Goal: Transaction & Acquisition: Obtain resource

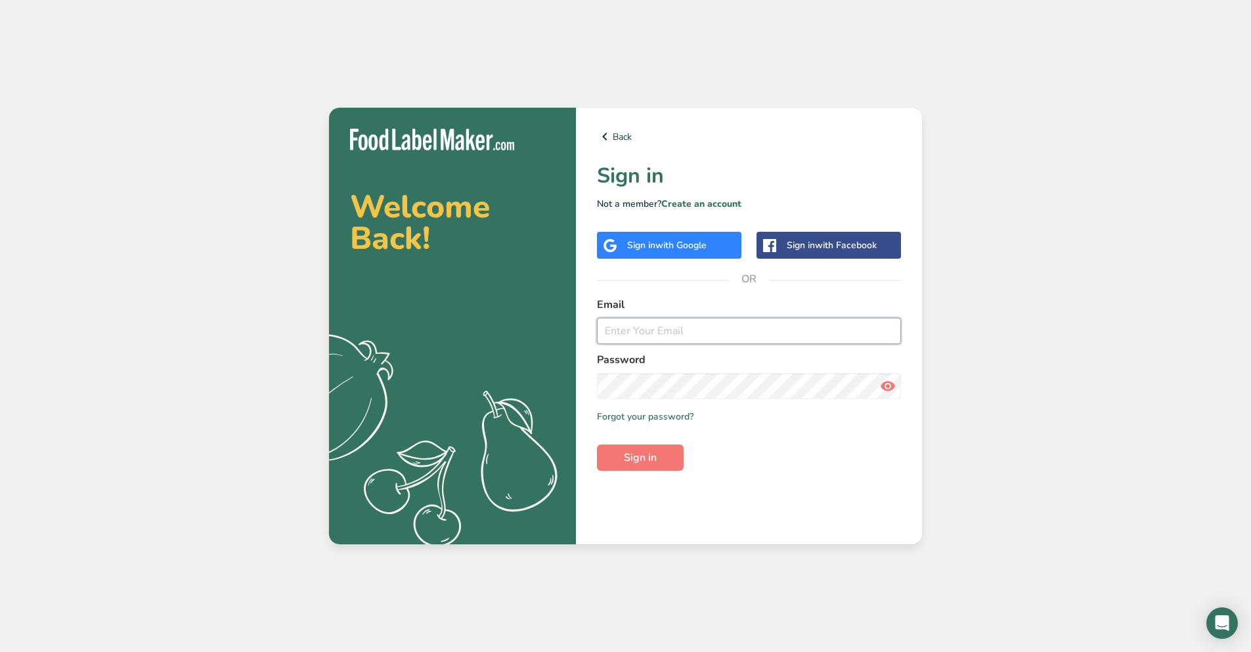
type input "christina@greenlineapothecary.com"
click at [641, 458] on span "Sign in" at bounding box center [640, 458] width 33 height 16
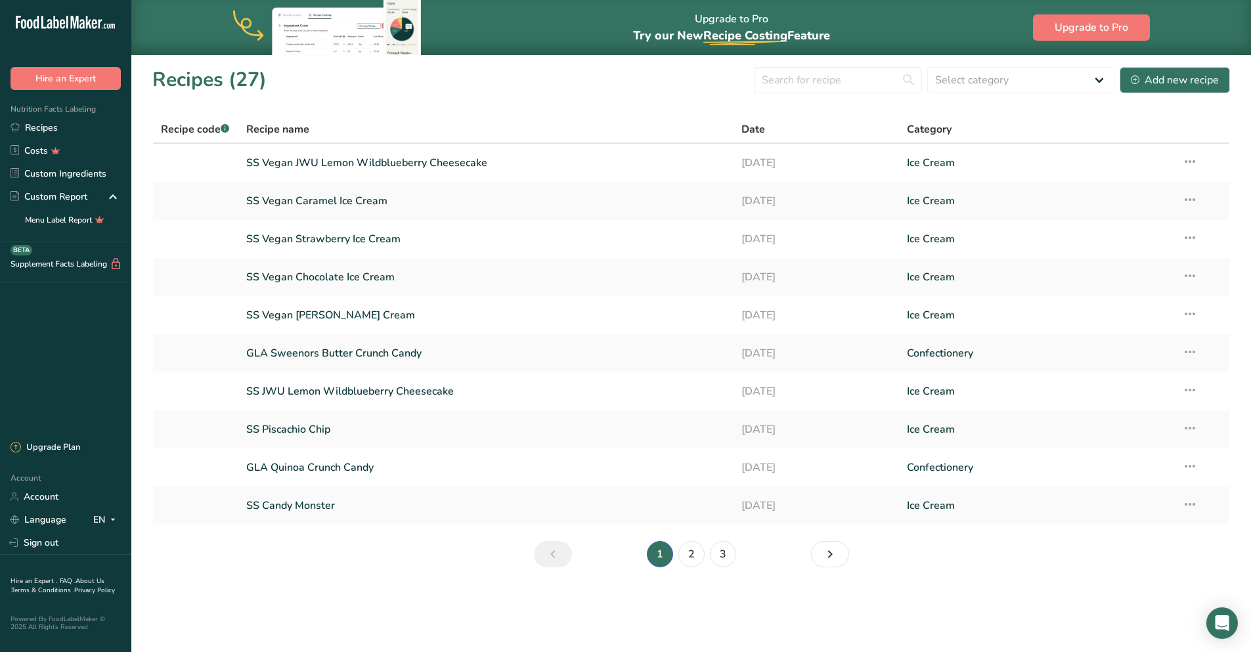
click at [393, 160] on link "SS Vegan JWU Lemon Wildblueberry Cheesecake" at bounding box center [486, 163] width 480 height 28
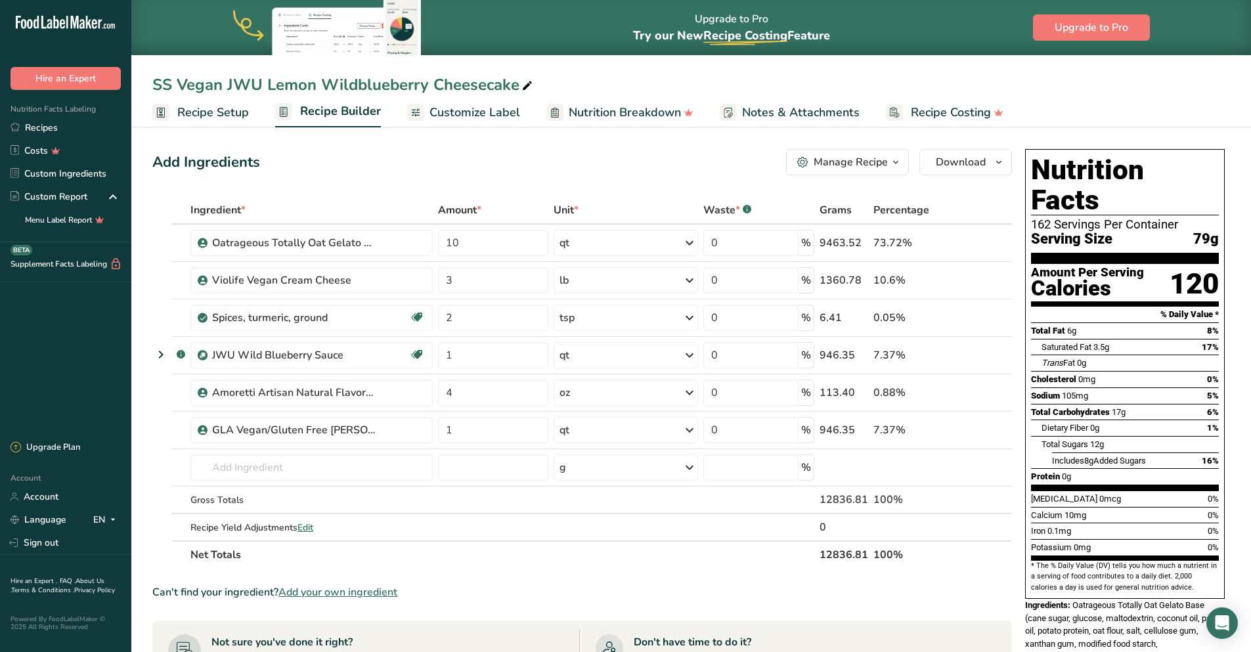
click at [496, 114] on span "Customize Label" at bounding box center [474, 113] width 91 height 18
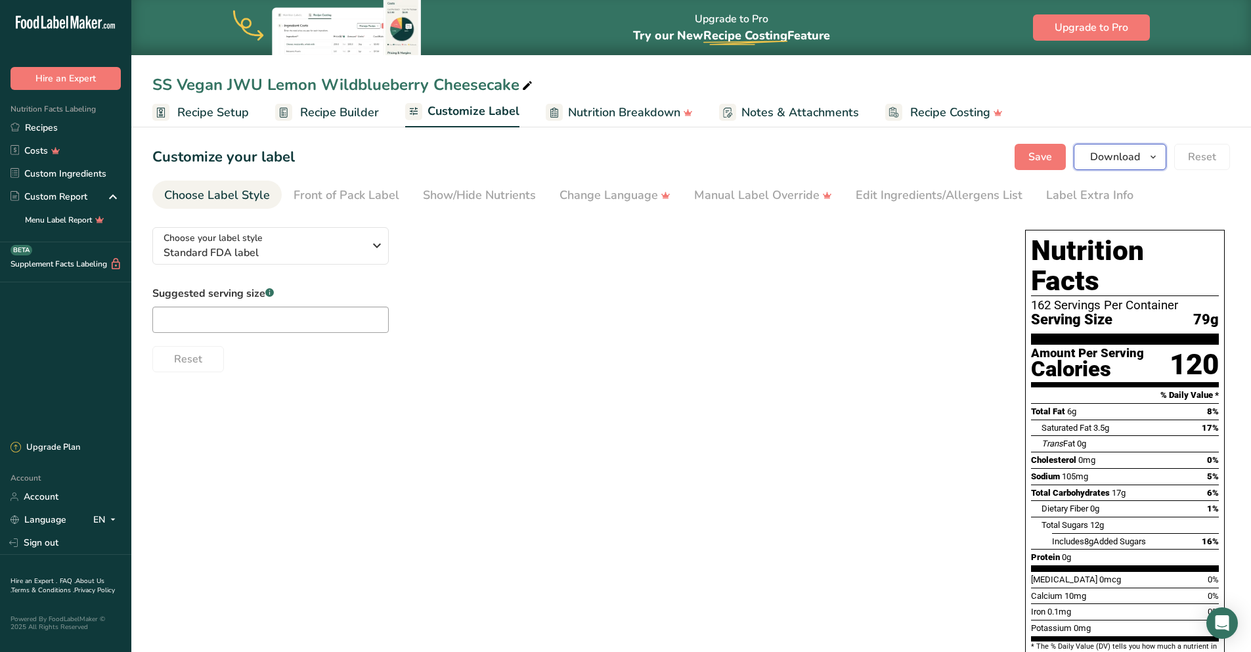
click at [1133, 161] on span "Download" at bounding box center [1115, 157] width 50 height 16
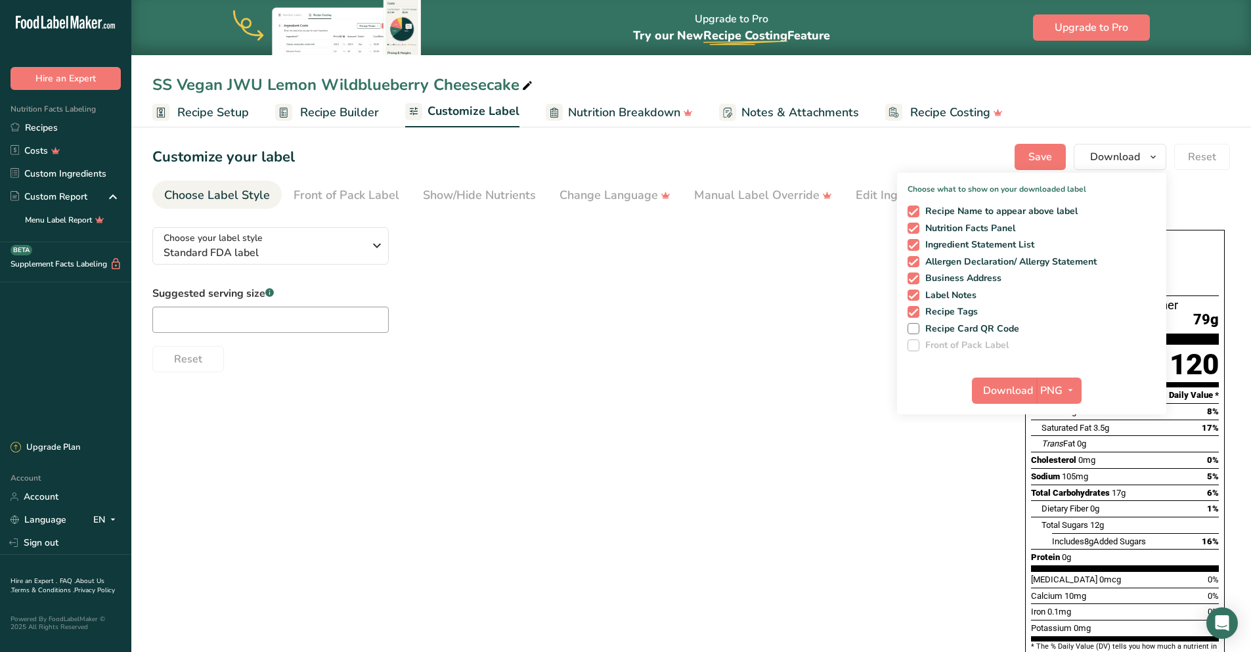
click at [492, 422] on div "Choose your label style Standard FDA label USA (FDA) Standard FDA label Tabular…" at bounding box center [690, 539] width 1077 height 644
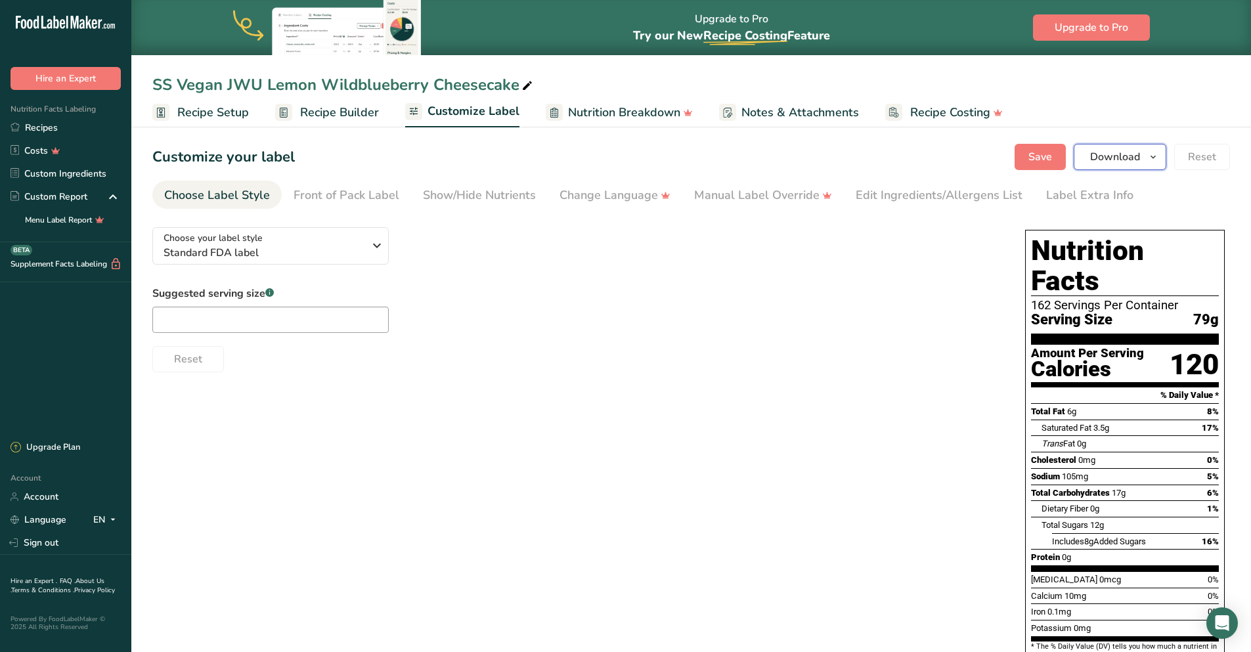
click at [1130, 158] on span "Download" at bounding box center [1115, 157] width 50 height 16
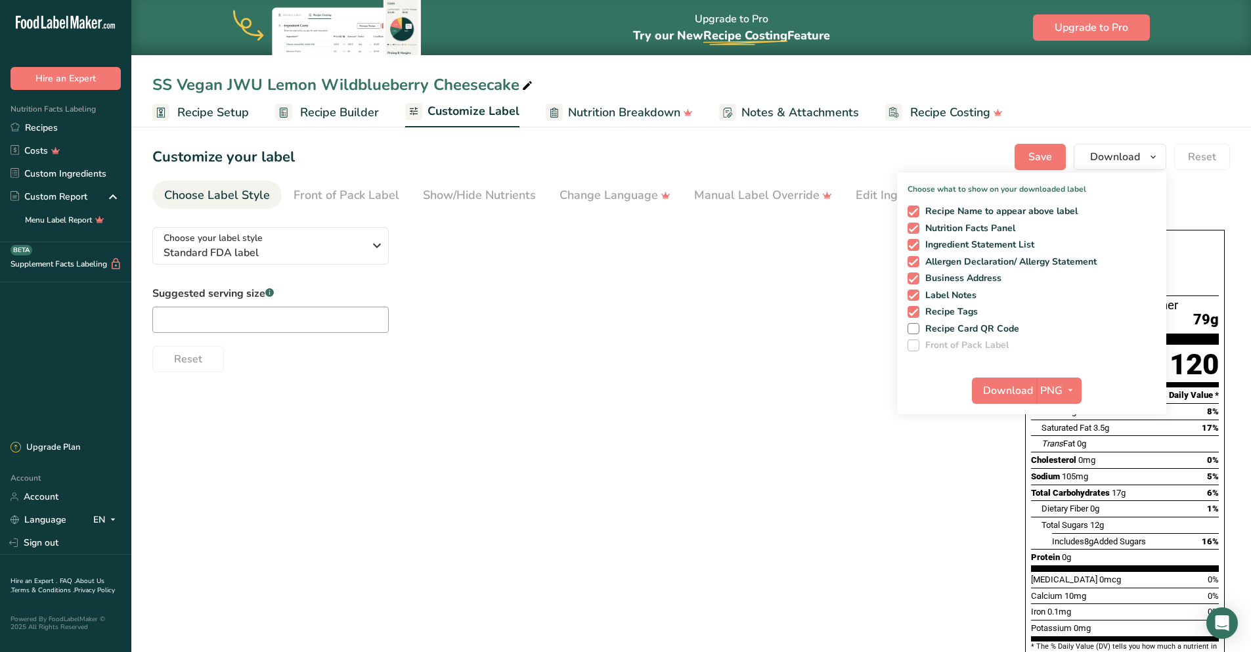
click at [912, 242] on span at bounding box center [913, 245] width 12 height 12
click at [912, 242] on input "Ingredient Statement List" at bounding box center [911, 244] width 9 height 9
checkbox input "false"
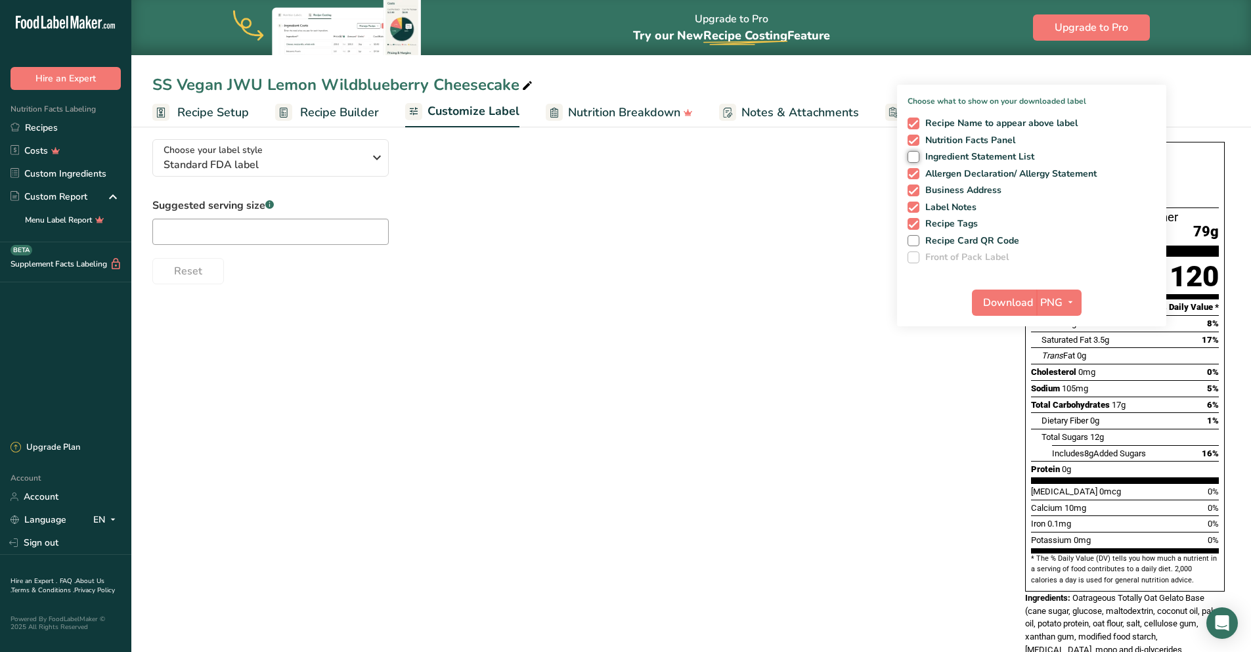
scroll to position [186, 0]
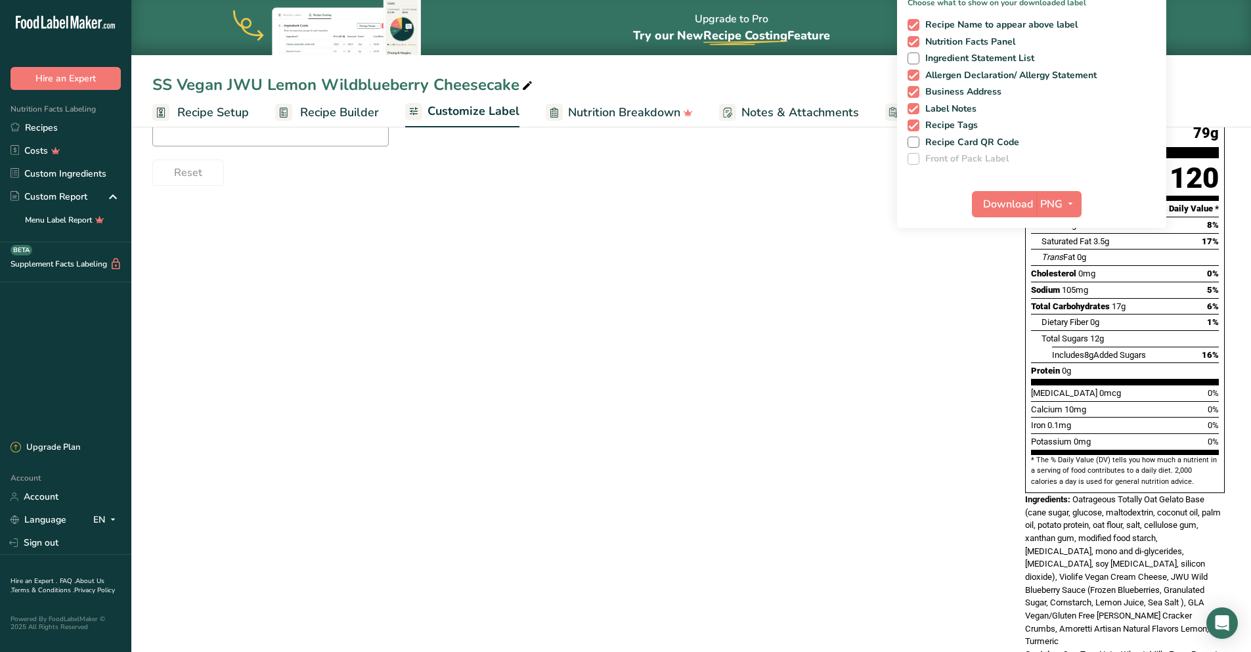
click at [913, 79] on span at bounding box center [913, 76] width 12 height 12
click at [913, 79] on input "Allergen Declaration/ Allergy Statement" at bounding box center [911, 75] width 9 height 9
checkbox input "false"
click at [914, 87] on span at bounding box center [913, 92] width 12 height 12
click at [914, 87] on input "Business Address" at bounding box center [911, 91] width 9 height 9
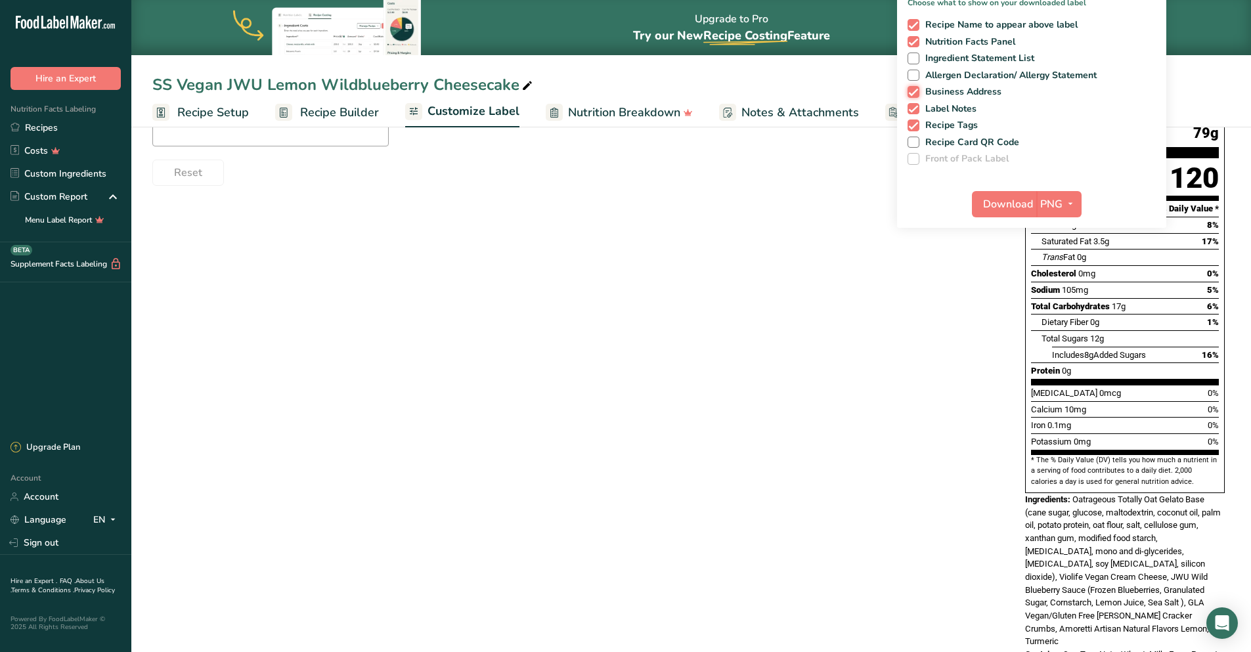
checkbox input "false"
click at [916, 101] on div "Recipe Name to appear above label Nutrition Facts Panel Ingredient Statement Li…" at bounding box center [1031, 89] width 269 height 151
click at [911, 99] on div "Recipe Name to appear above label Nutrition Facts Panel Ingredient Statement Li…" at bounding box center [1031, 89] width 269 height 151
click at [913, 111] on span at bounding box center [913, 109] width 12 height 12
click at [913, 111] on input "Label Notes" at bounding box center [911, 108] width 9 height 9
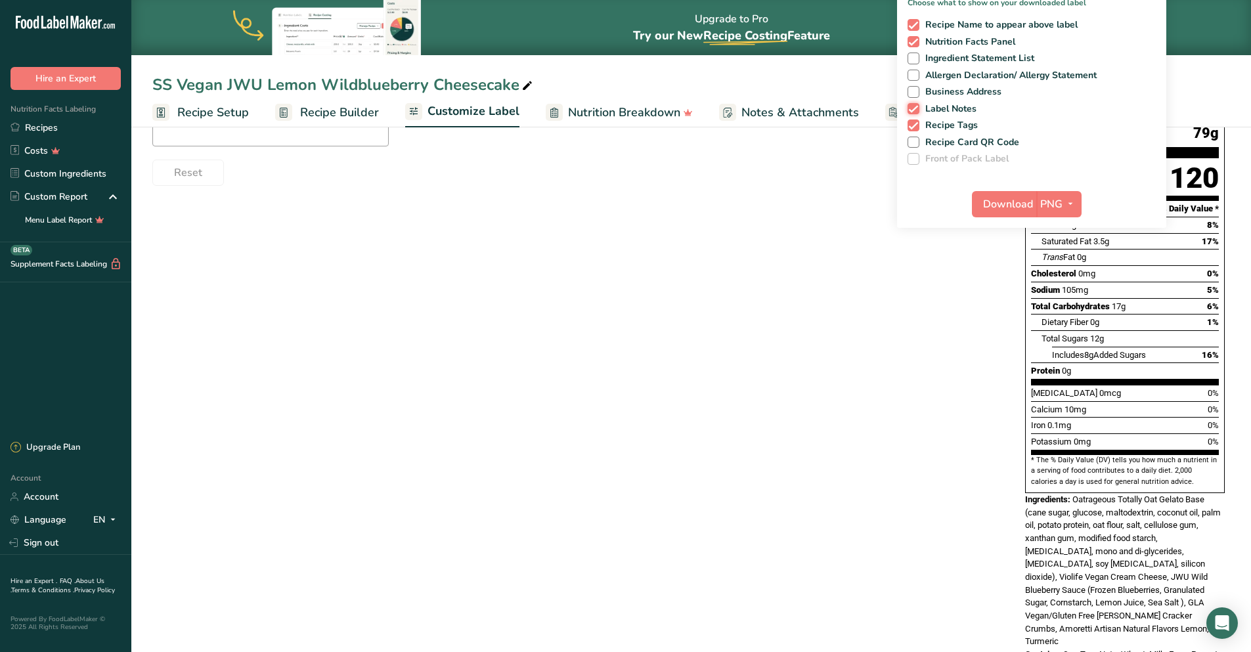
checkbox input "false"
click at [912, 125] on span at bounding box center [913, 126] width 12 height 12
click at [912, 125] on input "Recipe Tags" at bounding box center [911, 125] width 9 height 9
checkbox input "false"
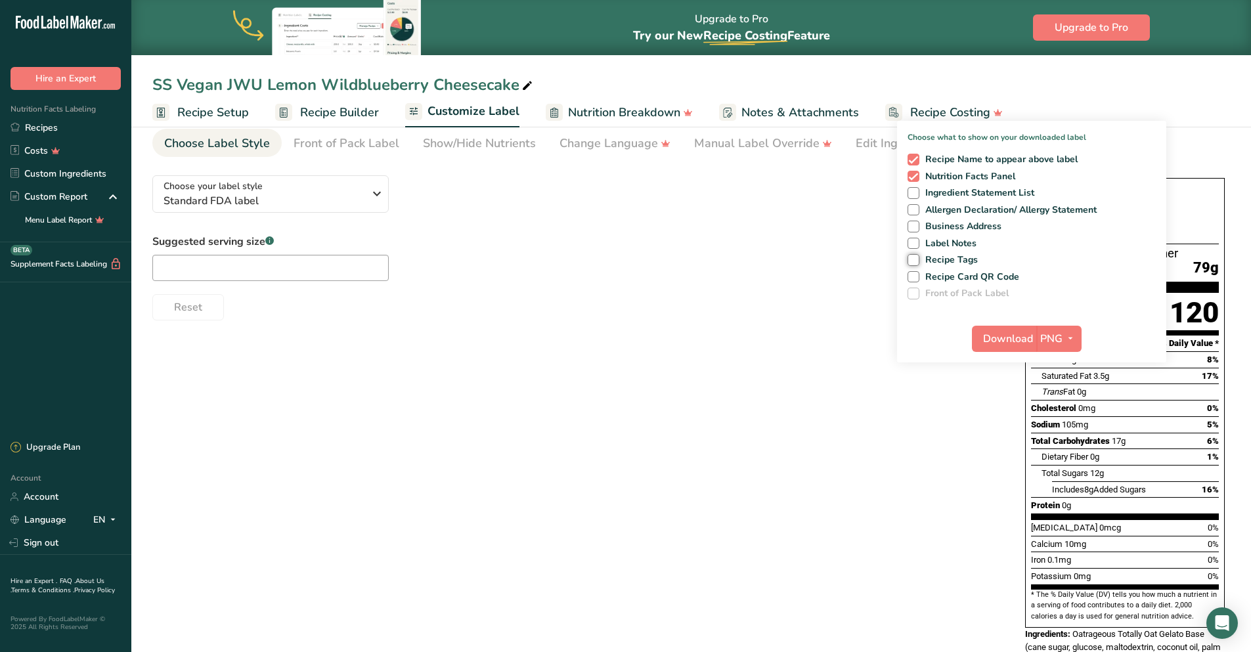
scroll to position [0, 0]
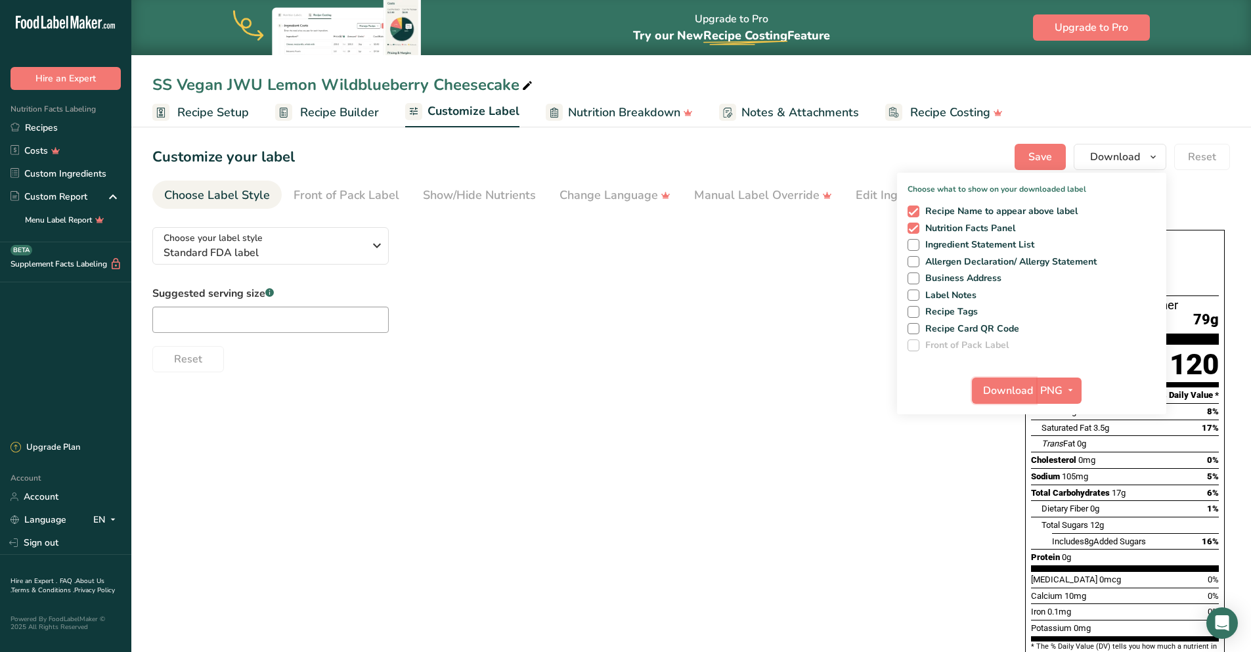
click at [1016, 391] on span "Download" at bounding box center [1008, 391] width 50 height 16
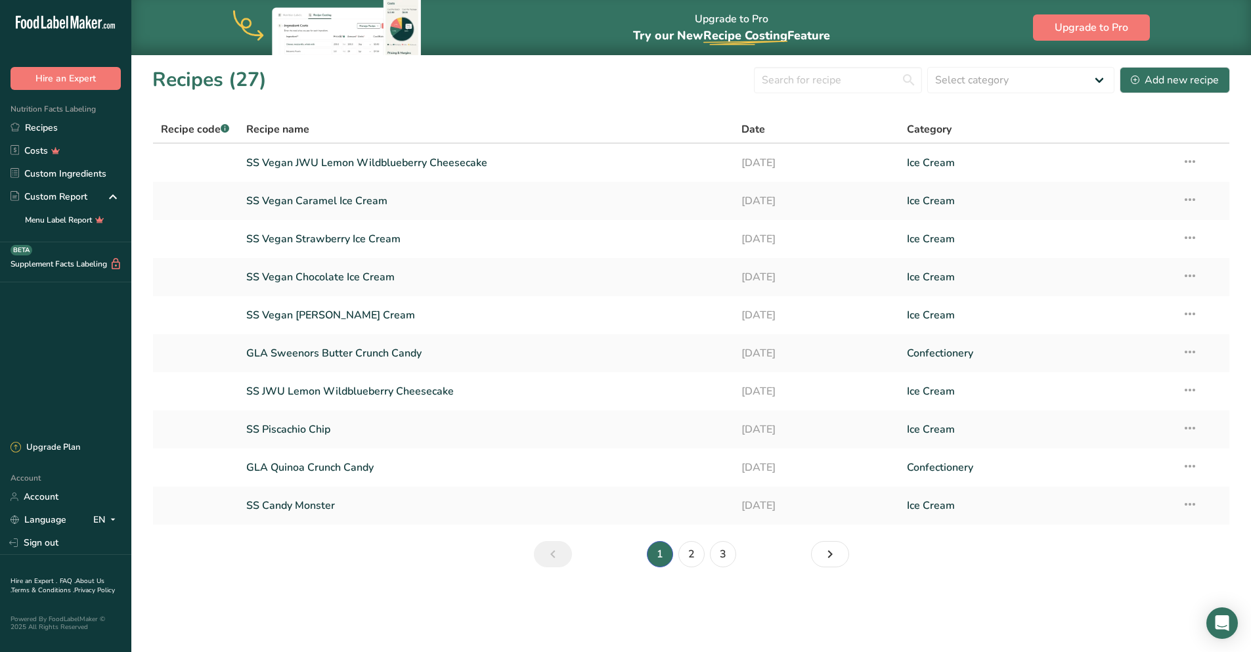
click at [288, 194] on link "SS Vegan Caramel Ice Cream" at bounding box center [486, 201] width 480 height 28
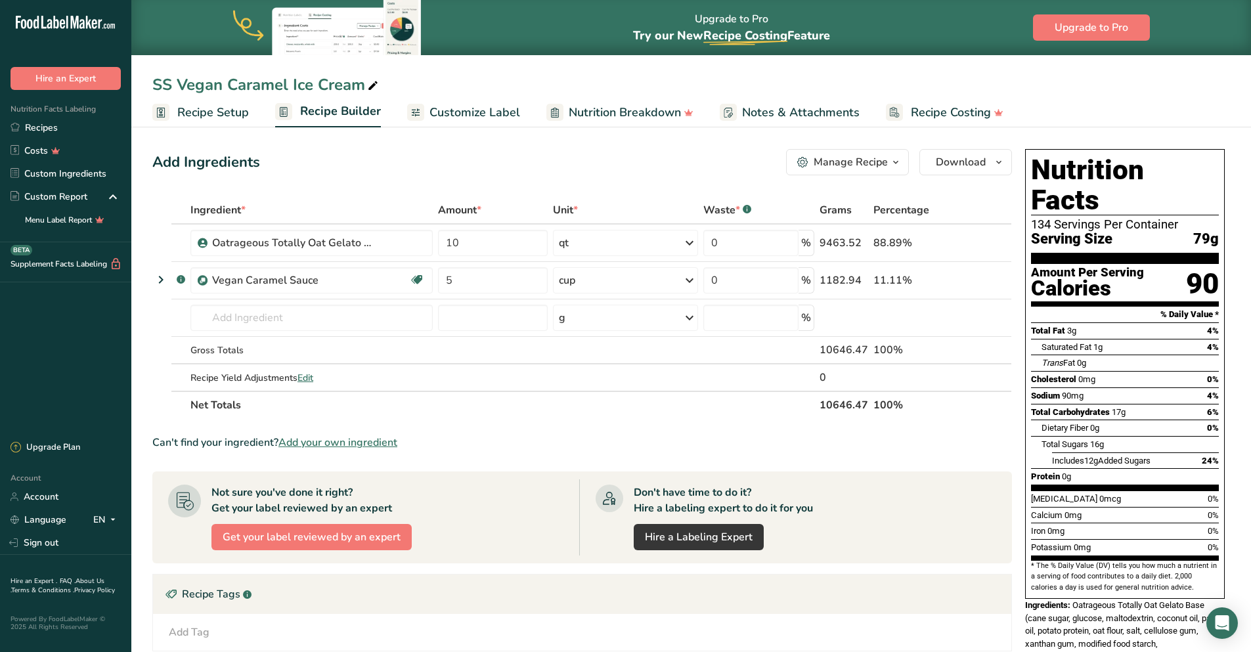
click at [459, 113] on span "Customize Label" at bounding box center [474, 113] width 91 height 18
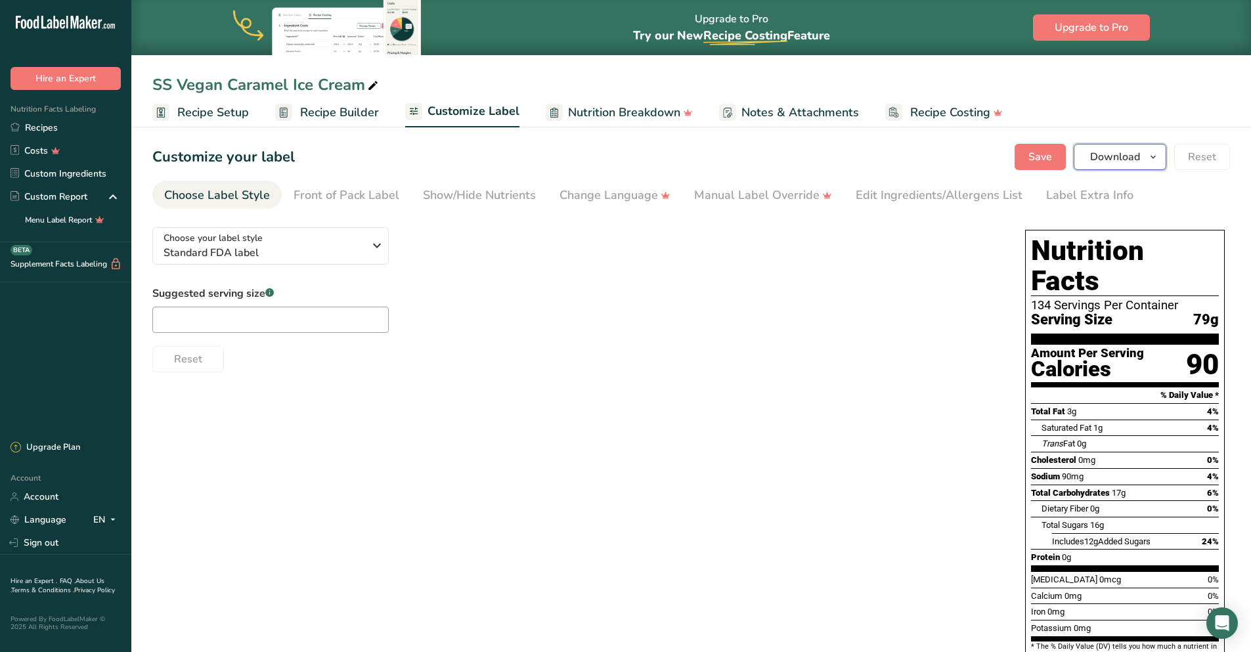
click at [1122, 161] on span "Download" at bounding box center [1115, 157] width 50 height 16
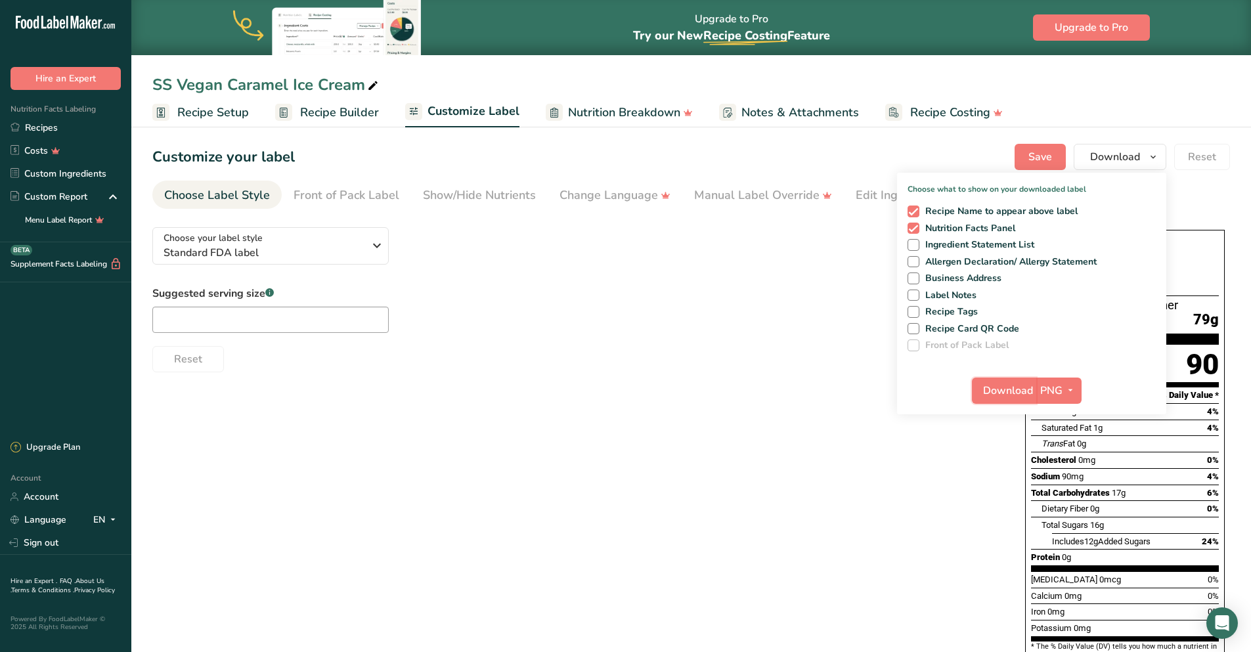
click at [1020, 385] on span "Download" at bounding box center [1008, 391] width 50 height 16
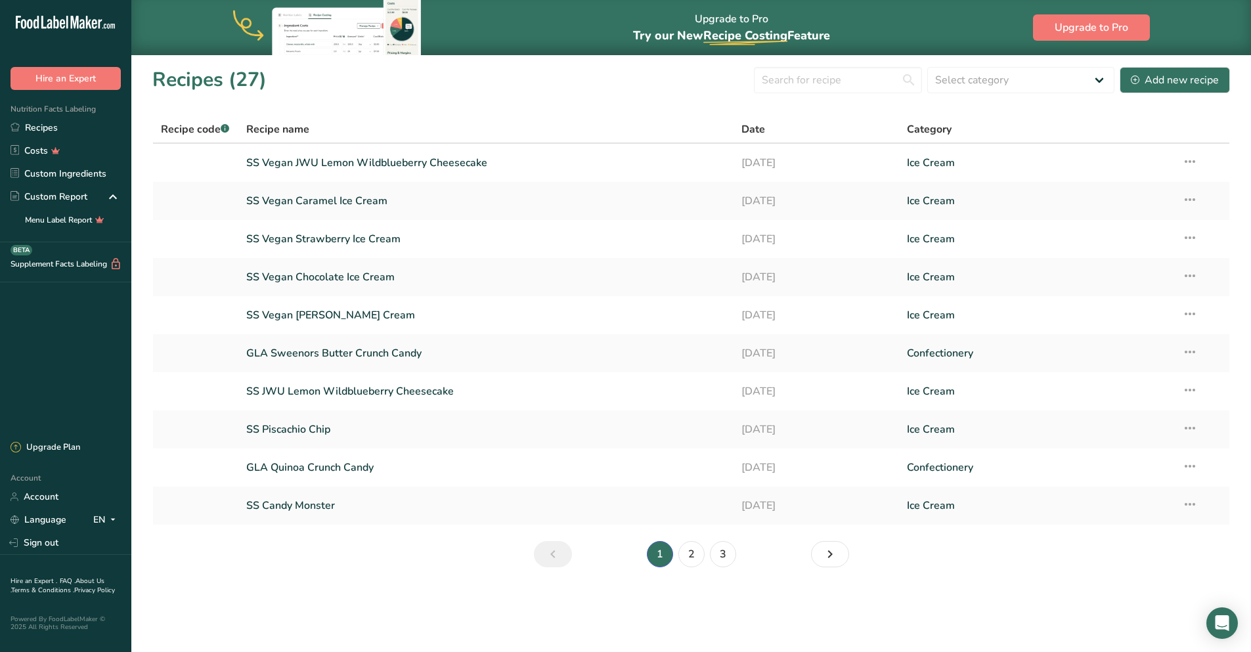
click at [325, 238] on link "SS Vegan Strawberry Ice Cream" at bounding box center [486, 239] width 480 height 28
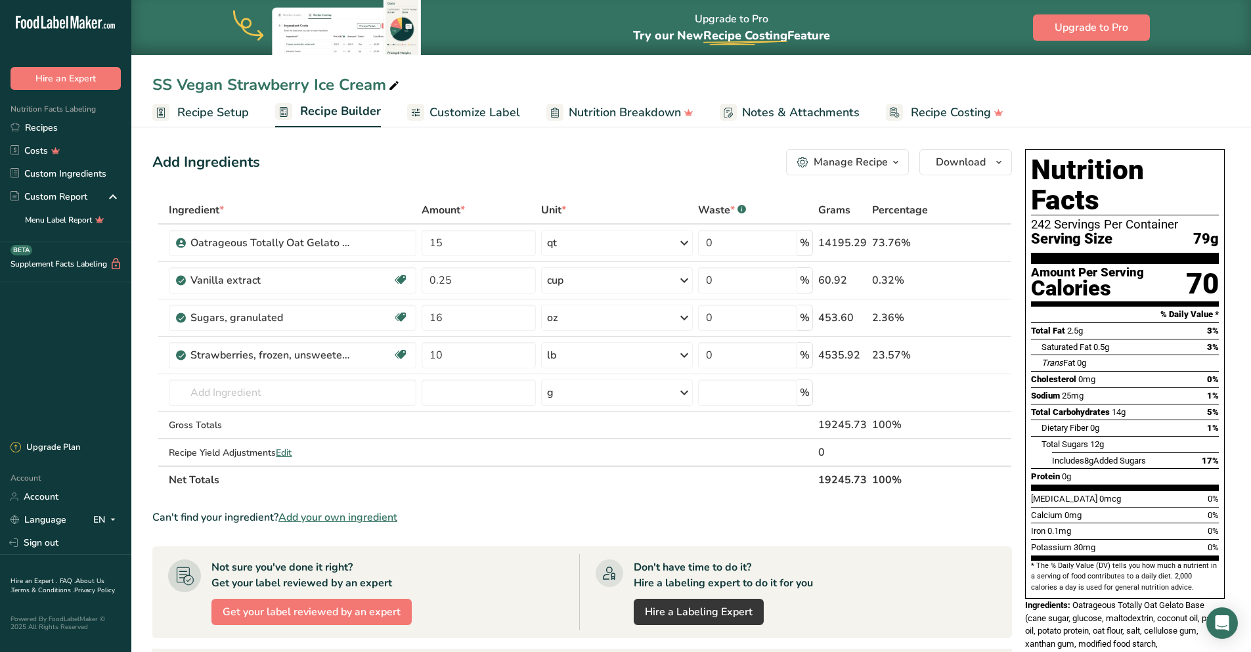
click at [441, 112] on span "Customize Label" at bounding box center [474, 113] width 91 height 18
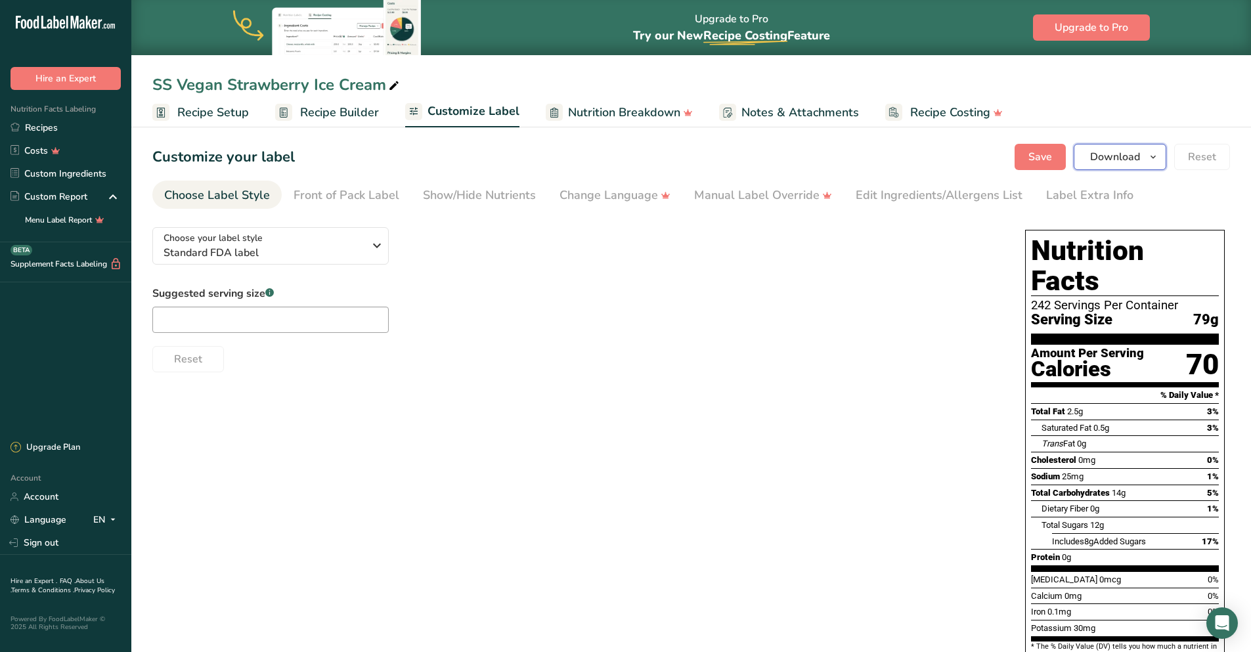
click at [1113, 162] on span "Download" at bounding box center [1115, 157] width 50 height 16
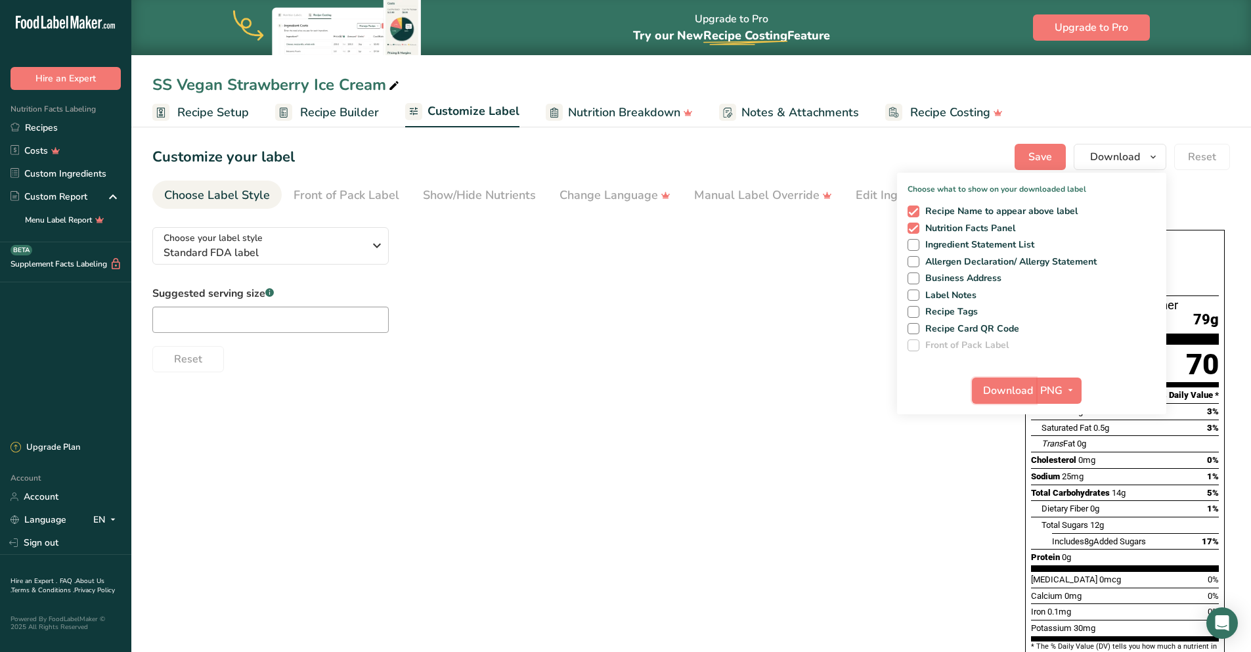
click at [1017, 393] on span "Download" at bounding box center [1008, 391] width 50 height 16
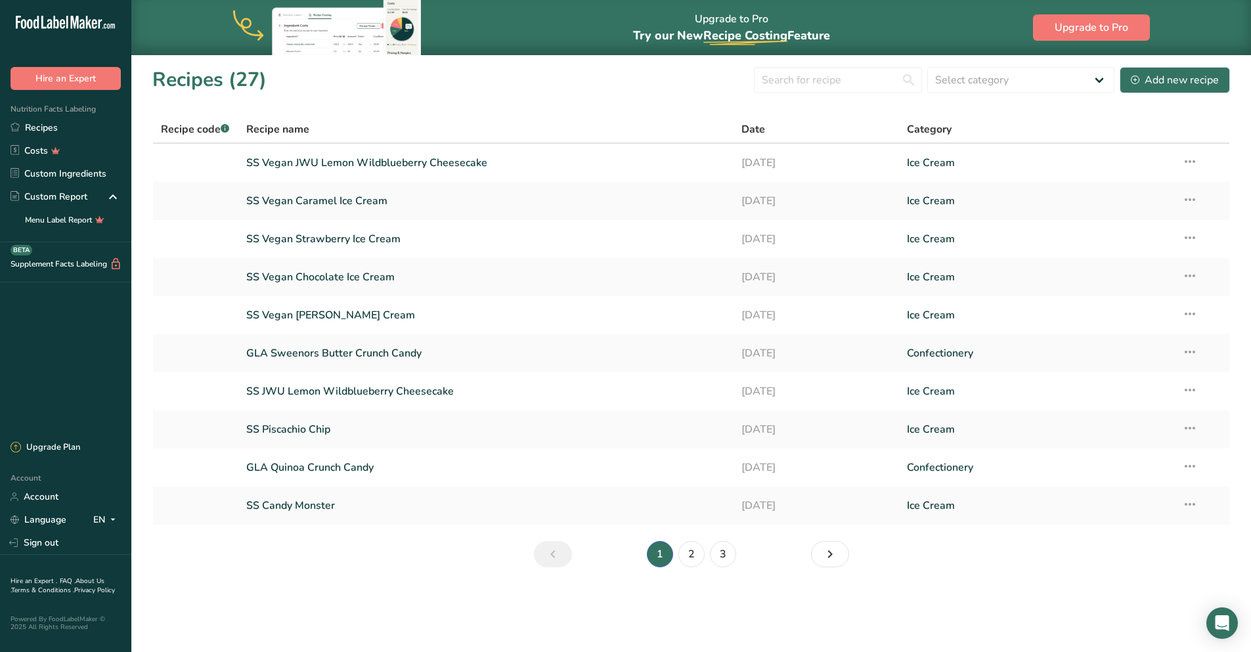
click at [340, 284] on link "SS Vegan Chocolate Ice Cream" at bounding box center [486, 277] width 480 height 28
click at [698, 562] on link "2" at bounding box center [691, 554] width 26 height 26
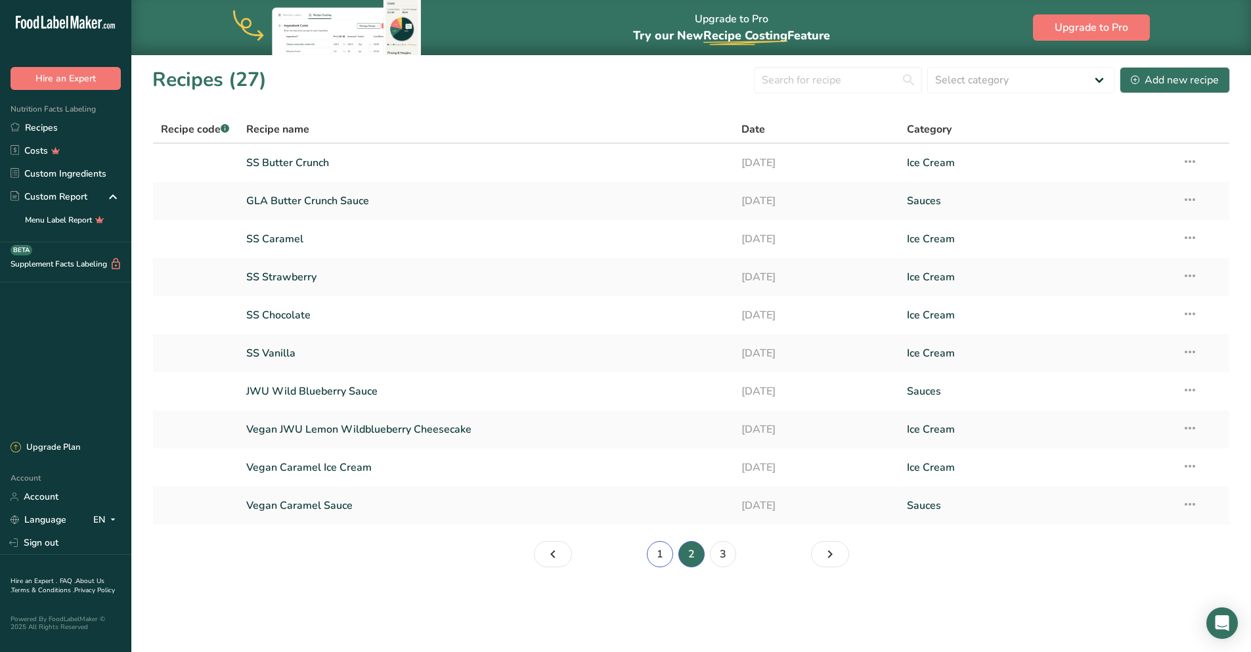
click at [659, 555] on link "1" at bounding box center [660, 554] width 26 height 26
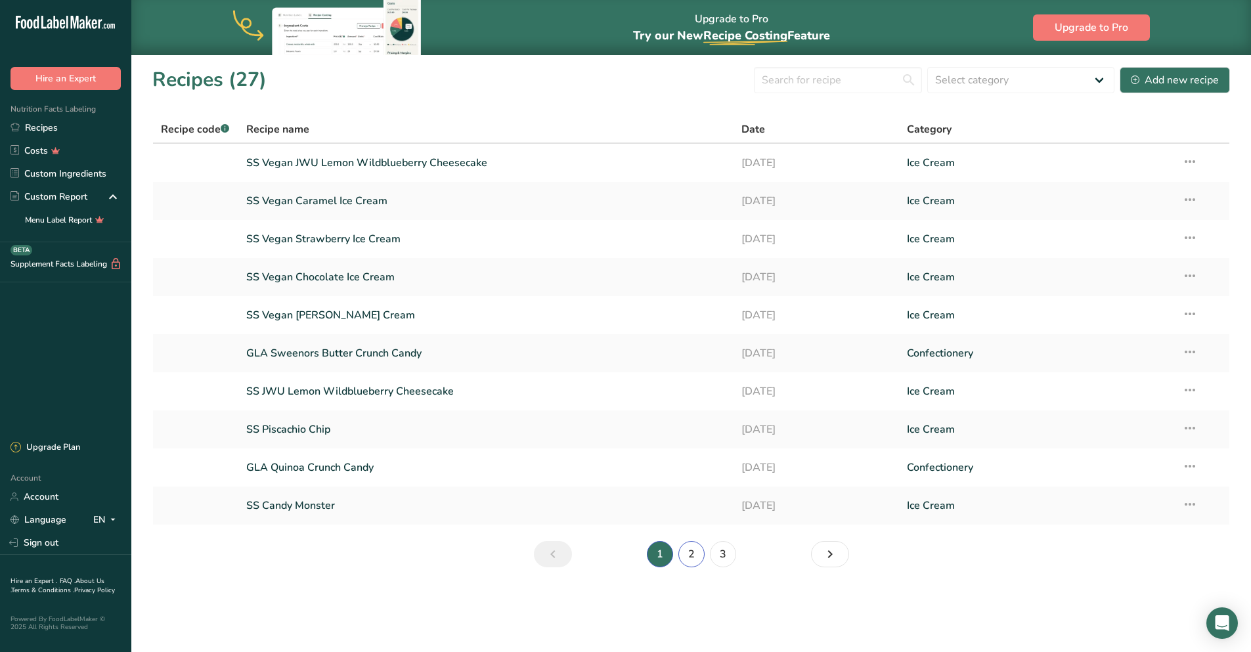
click at [695, 559] on link "2" at bounding box center [691, 554] width 26 height 26
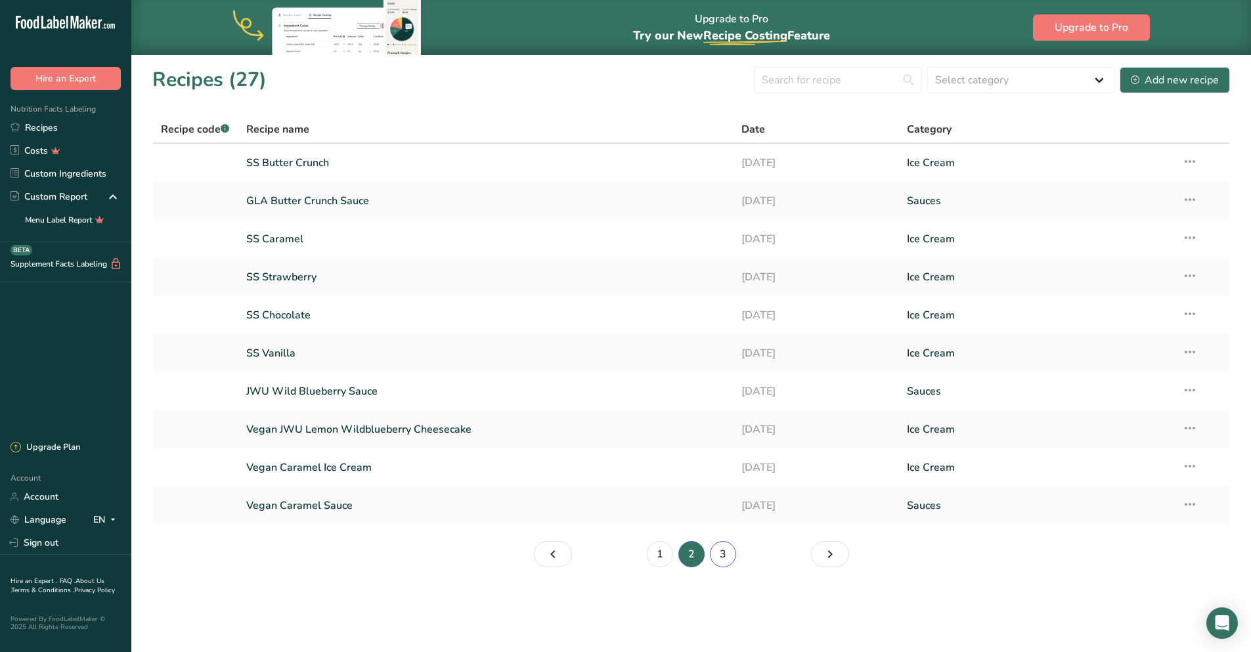
click at [724, 557] on link "3" at bounding box center [723, 554] width 26 height 26
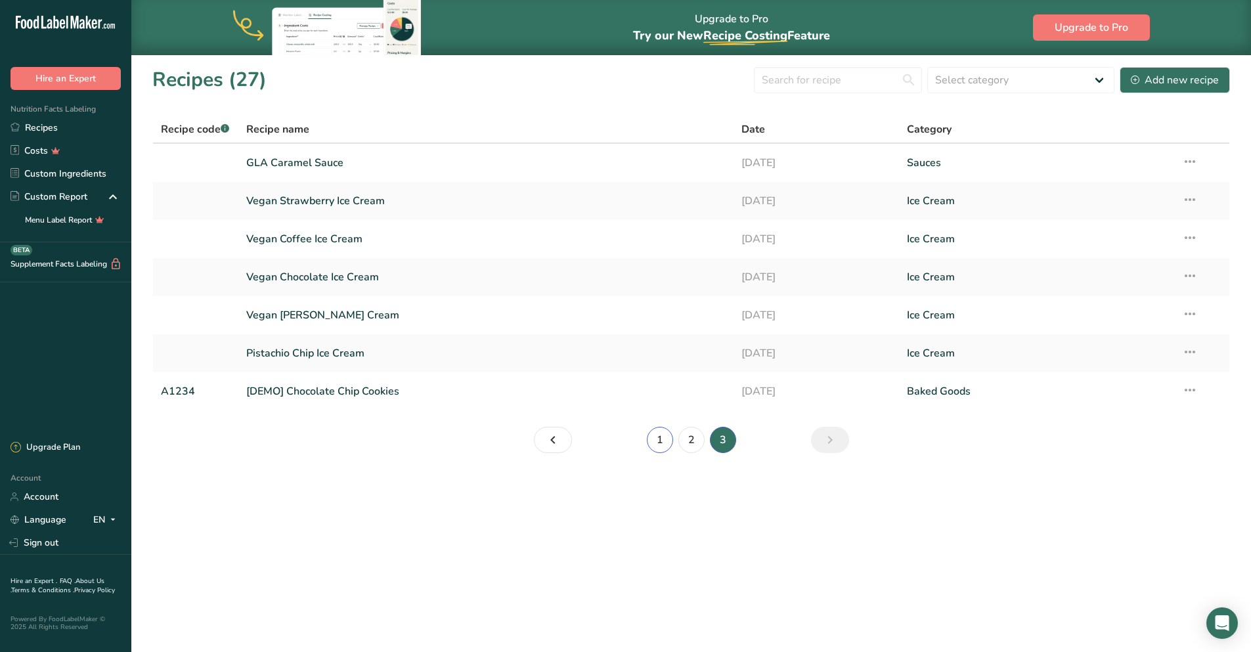
click at [658, 441] on link "1" at bounding box center [660, 440] width 26 height 26
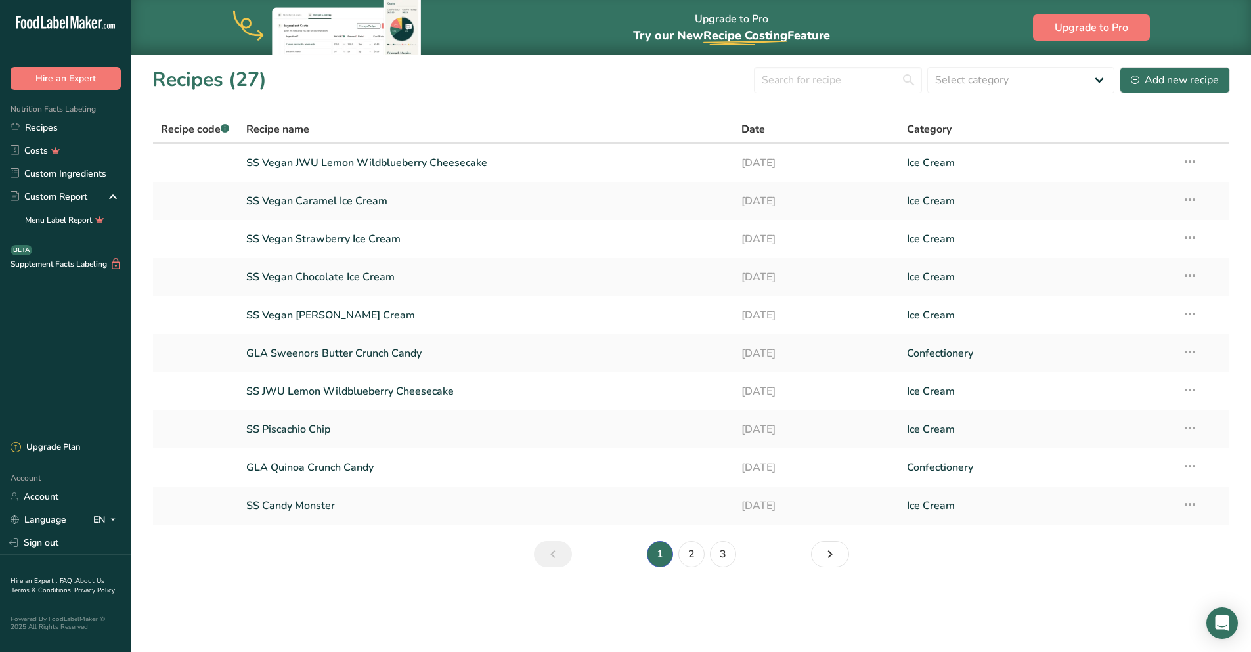
click at [345, 389] on link "SS JWU Lemon Wildblueberry Cheesecake" at bounding box center [486, 392] width 480 height 28
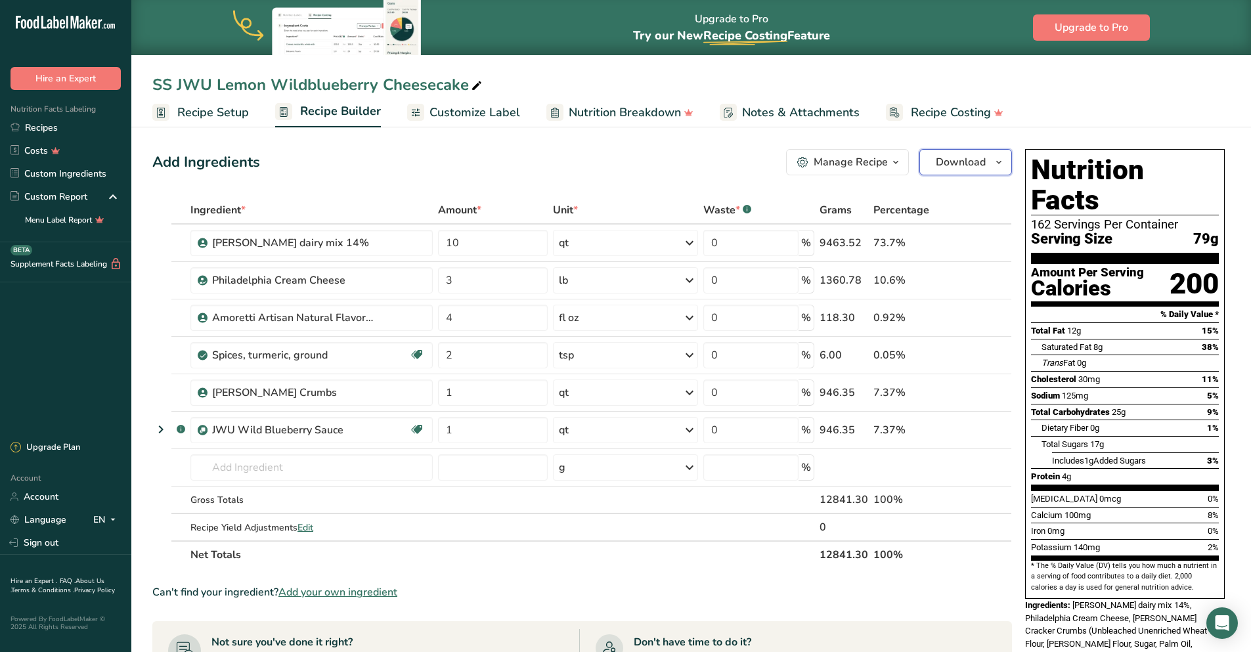
click at [984, 163] on span "Download" at bounding box center [961, 162] width 50 height 16
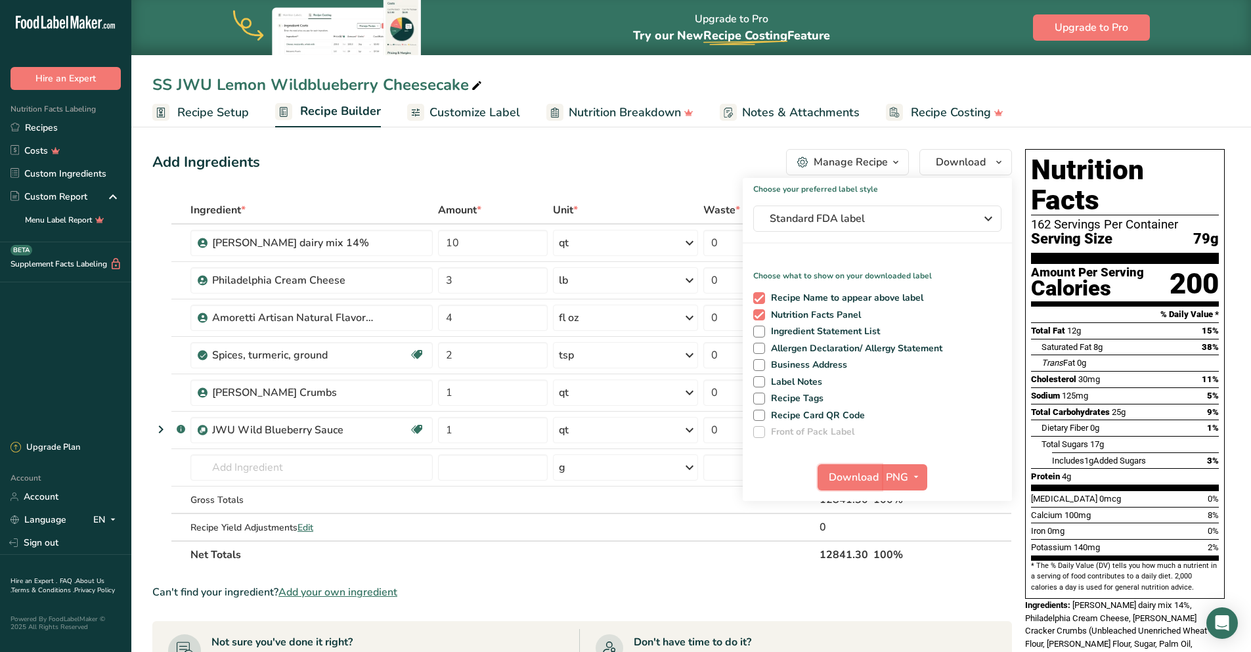
click at [859, 479] on span "Download" at bounding box center [854, 477] width 50 height 16
drag, startPoint x: 54, startPoint y: 128, endPoint x: 77, endPoint y: 135, distance: 23.9
click at [54, 128] on link "Recipes" at bounding box center [65, 127] width 131 height 23
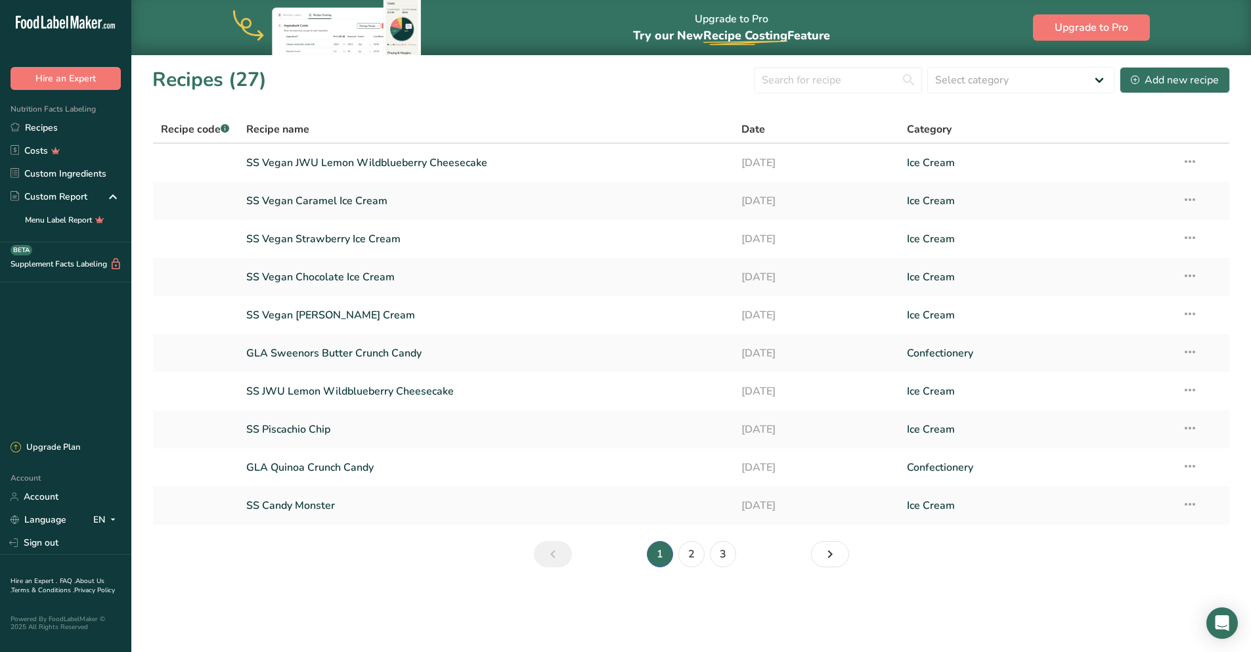
click at [287, 433] on link "SS Piscachio Chip" at bounding box center [486, 430] width 480 height 28
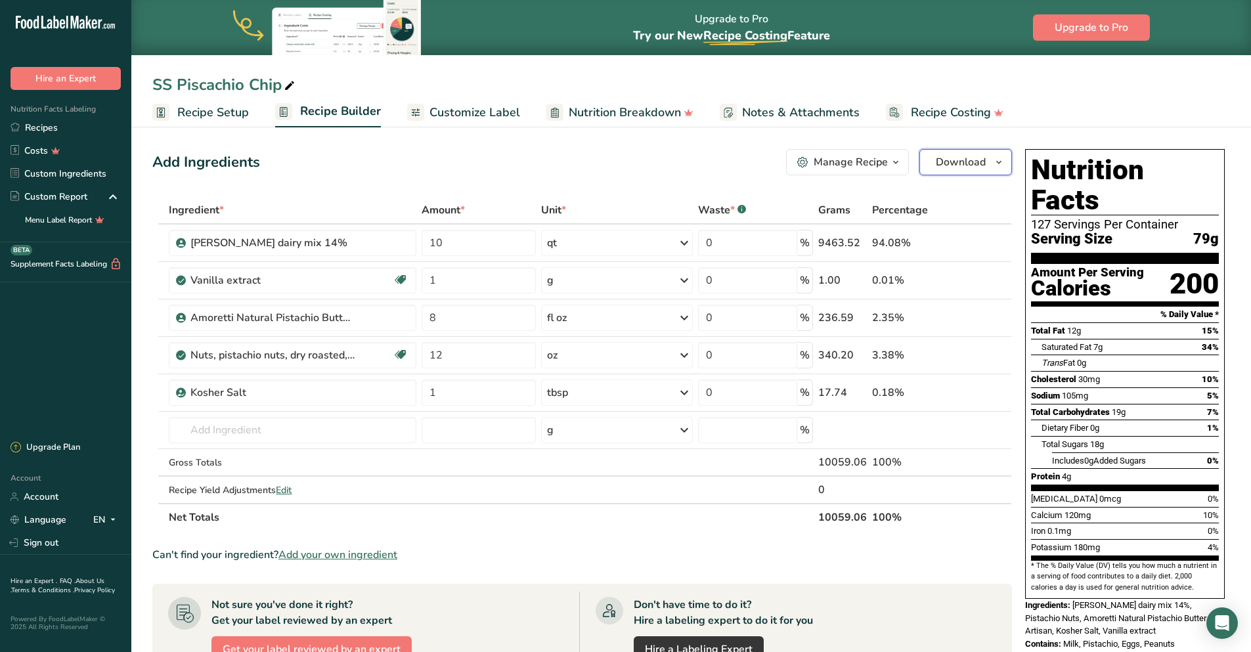
click at [943, 167] on span "Download" at bounding box center [961, 162] width 50 height 16
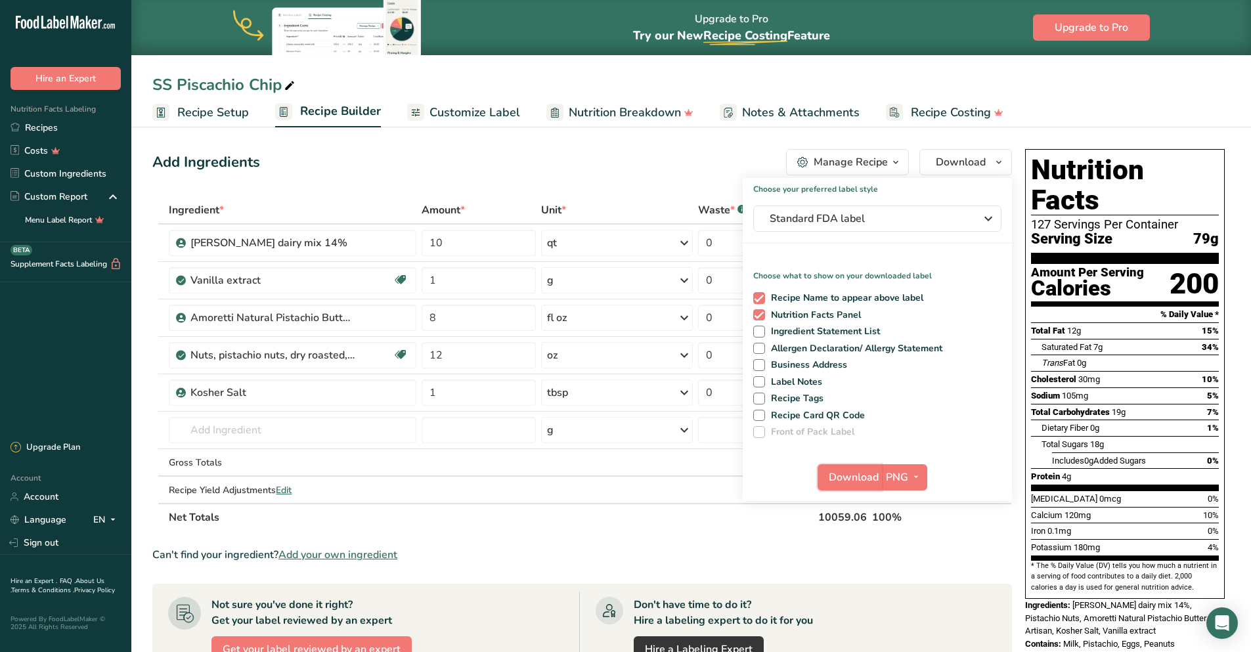
click at [856, 481] on span "Download" at bounding box center [854, 477] width 50 height 16
click at [50, 132] on link "Recipes" at bounding box center [65, 127] width 131 height 23
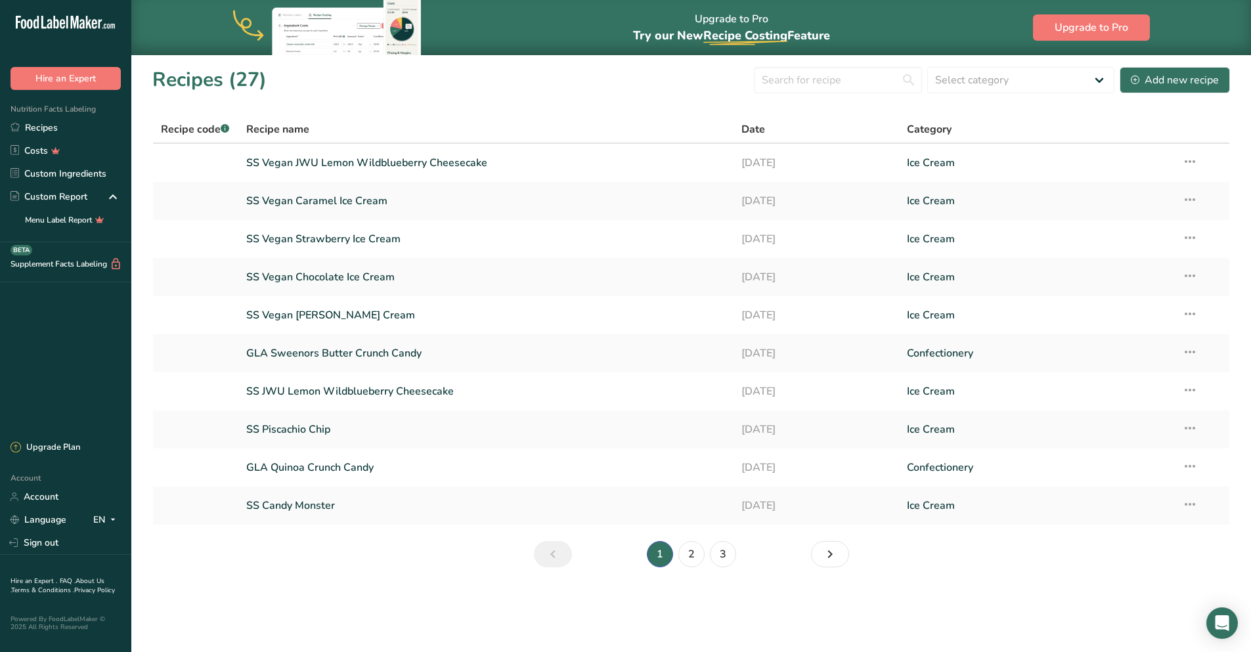
click at [329, 466] on link "GLA Quinoa Crunch Candy" at bounding box center [486, 468] width 480 height 28
click at [292, 504] on link "SS Candy Monster" at bounding box center [486, 506] width 480 height 28
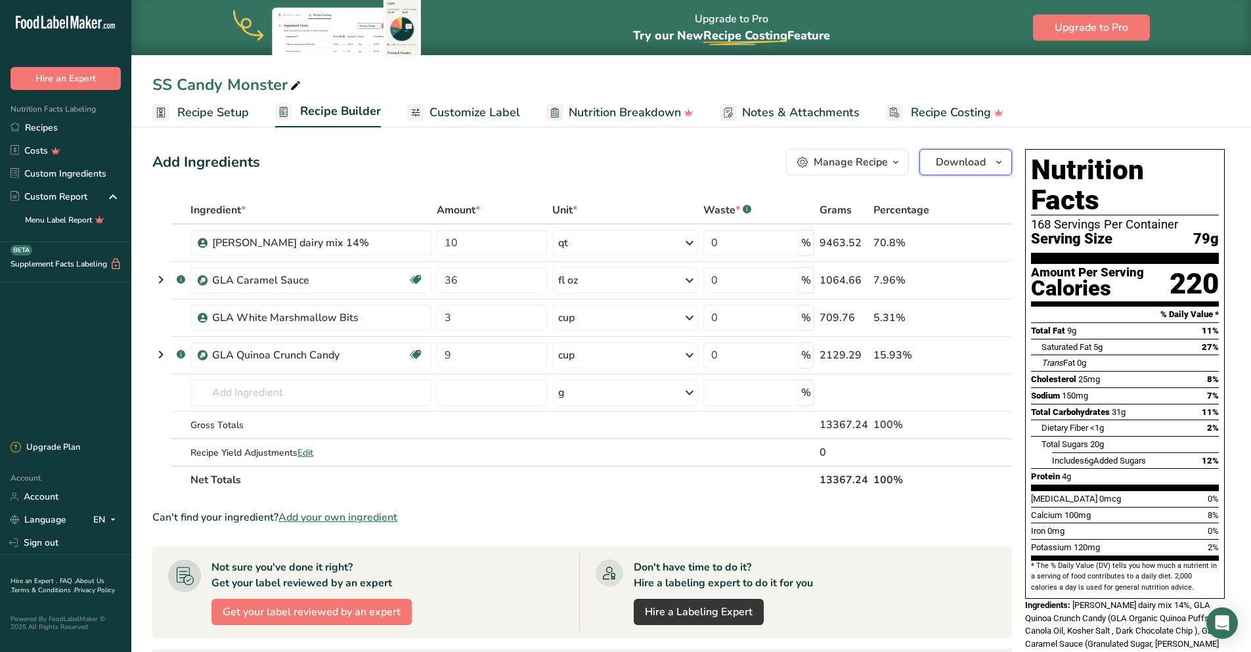
click at [959, 162] on span "Download" at bounding box center [961, 162] width 50 height 16
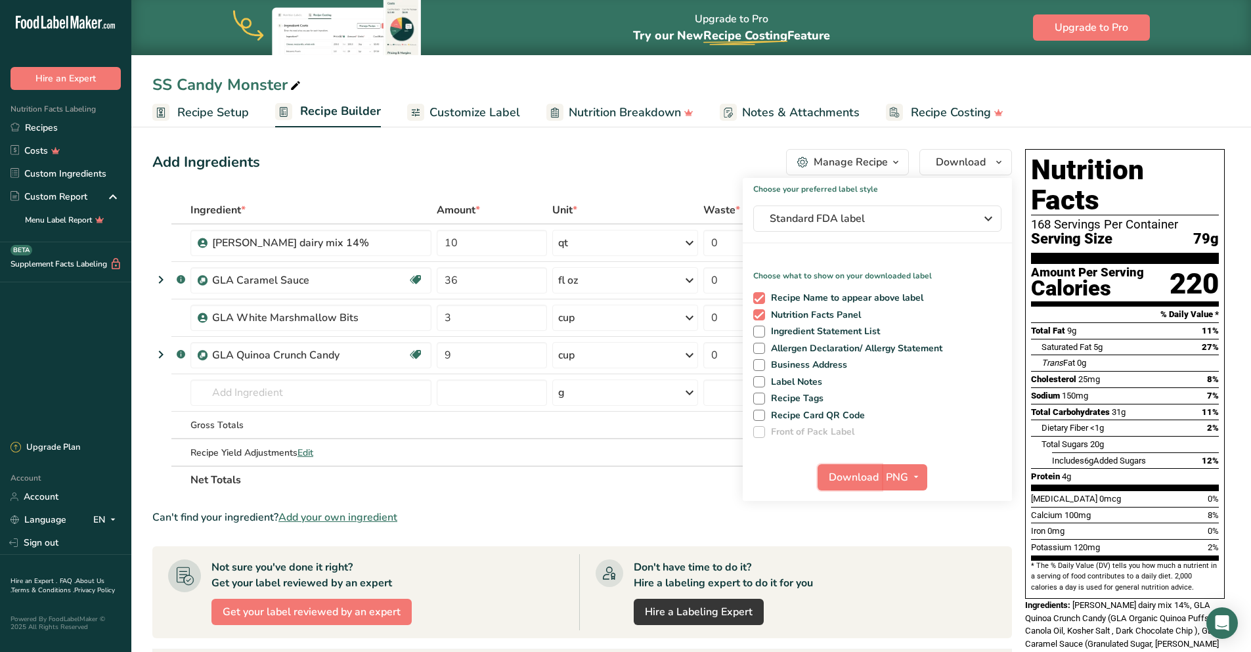
click at [856, 483] on span "Download" at bounding box center [854, 477] width 50 height 16
drag, startPoint x: 67, startPoint y: 124, endPoint x: 255, endPoint y: 260, distance: 231.8
click at [67, 124] on link "Recipes" at bounding box center [65, 127] width 131 height 23
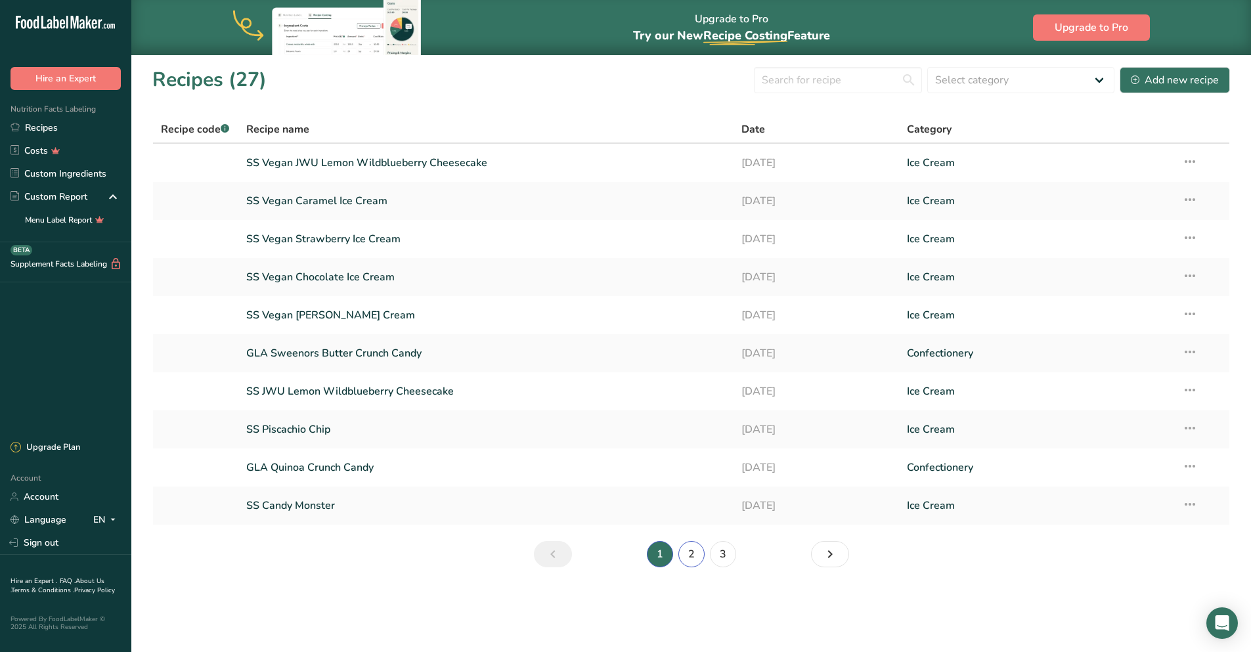
click at [694, 558] on link "2" at bounding box center [691, 554] width 26 height 26
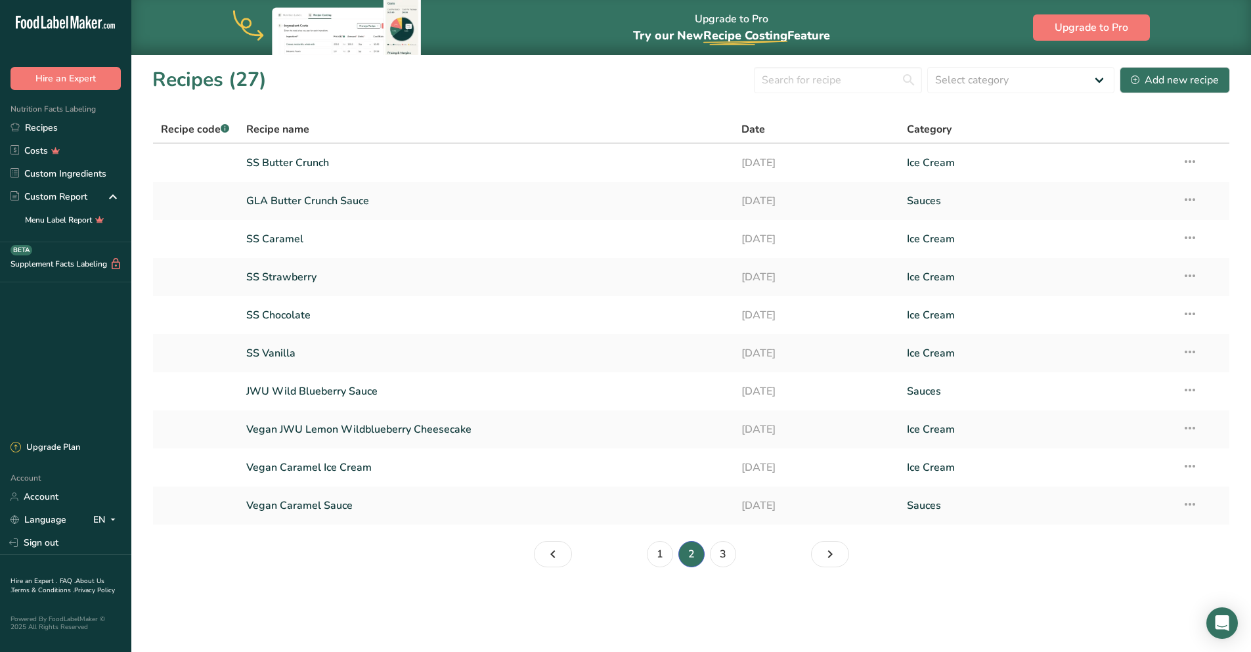
click at [305, 165] on link "SS Butter Crunch" at bounding box center [486, 163] width 480 height 28
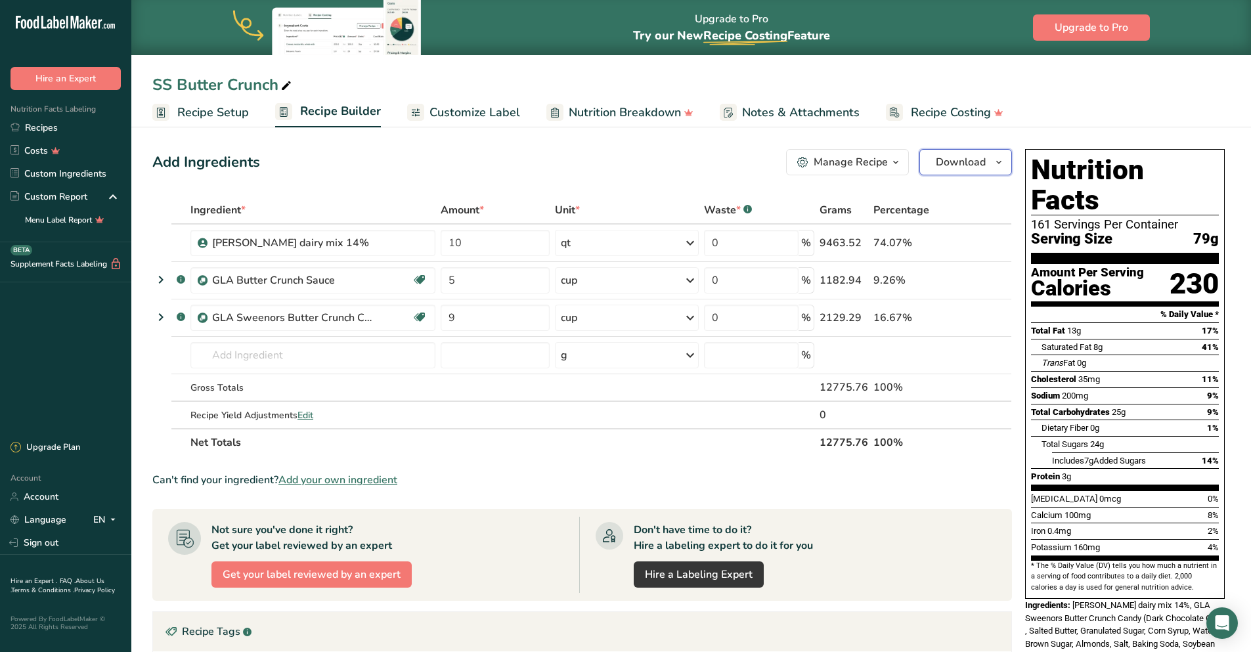
click at [944, 169] on span "Download" at bounding box center [961, 162] width 50 height 16
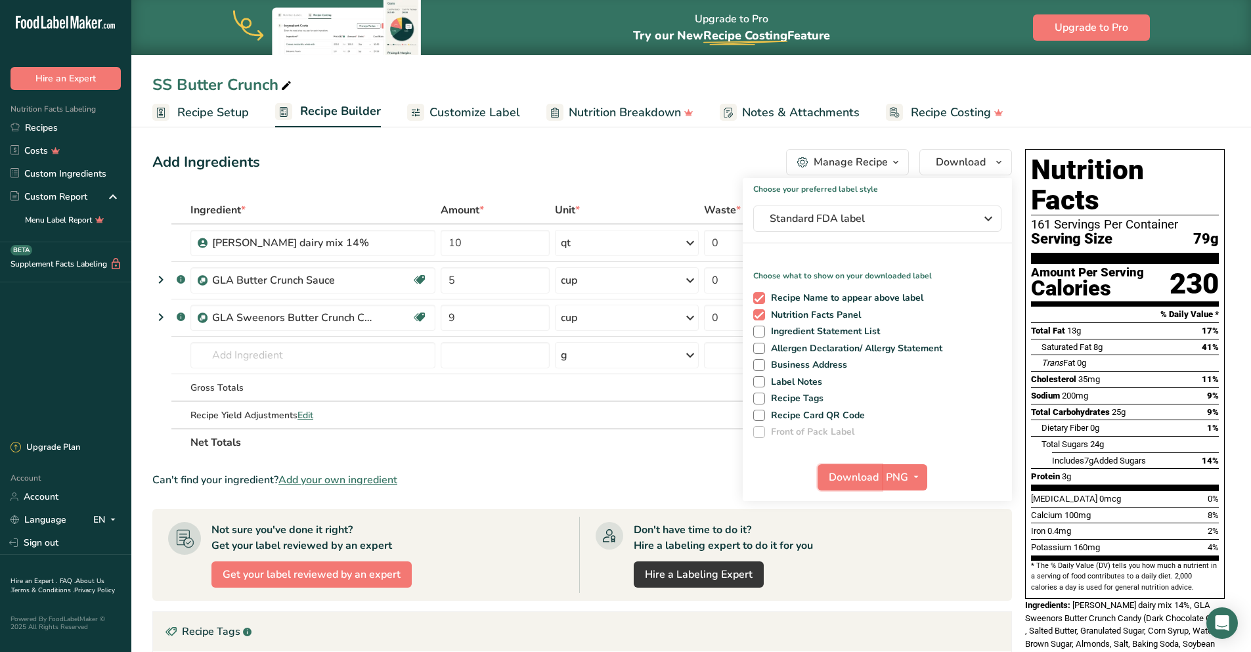
click at [867, 475] on span "Download" at bounding box center [854, 477] width 50 height 16
click at [64, 130] on link "Recipes" at bounding box center [65, 127] width 131 height 23
